Goal: Find specific page/section: Find specific page/section

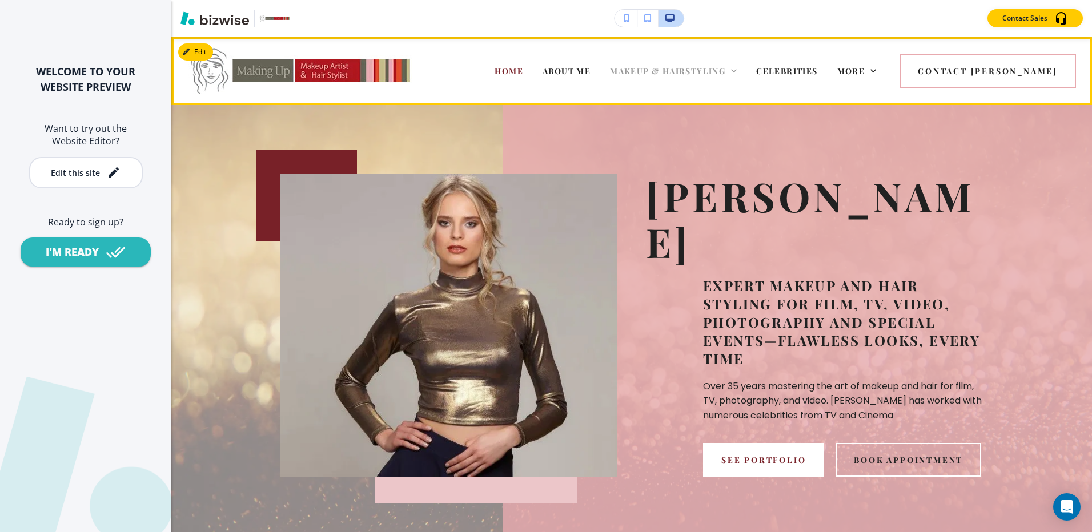
click at [725, 70] on span "MAKEUP & HAIRSTYLING" at bounding box center [667, 71] width 115 height 11
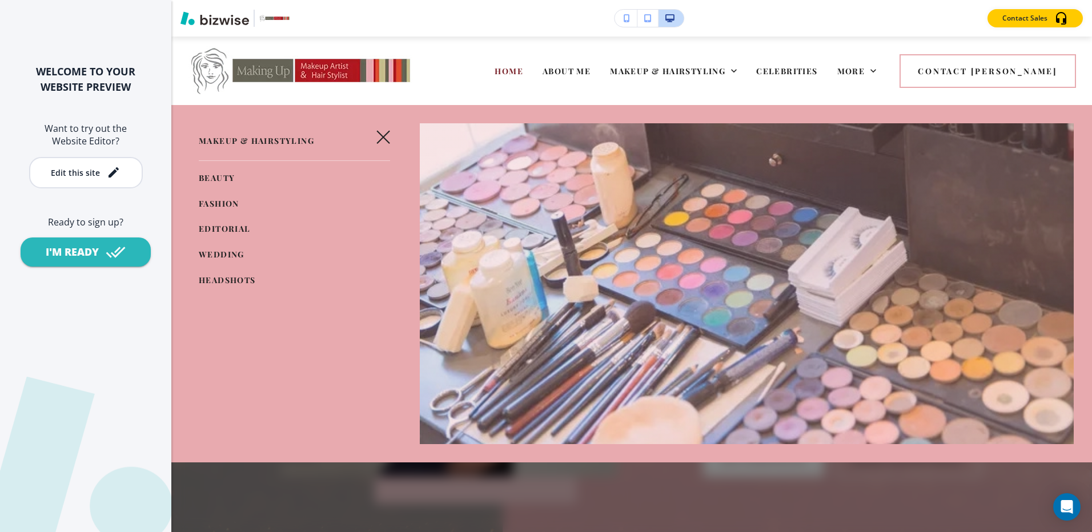
click at [221, 275] on span "HEADSHOTS" at bounding box center [227, 280] width 57 height 11
